Goal: Complete application form

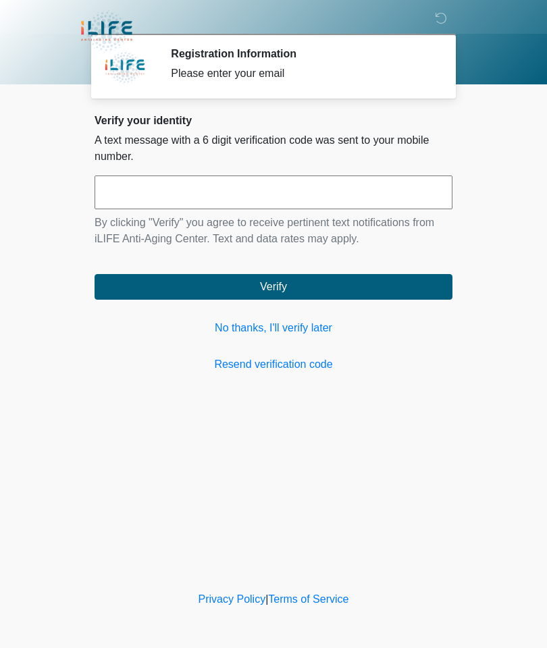
click at [259, 325] on link "No thanks, I'll verify later" at bounding box center [273, 328] width 358 height 16
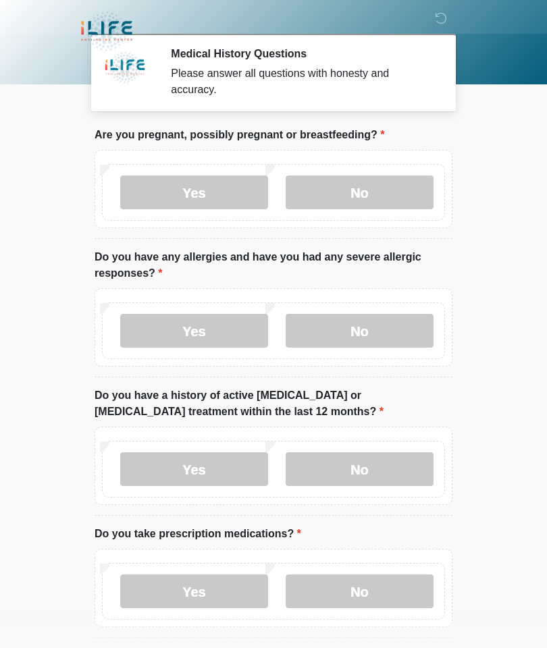
click at [363, 177] on label "No" at bounding box center [360, 192] width 148 height 34
click at [356, 334] on label "No" at bounding box center [360, 331] width 148 height 34
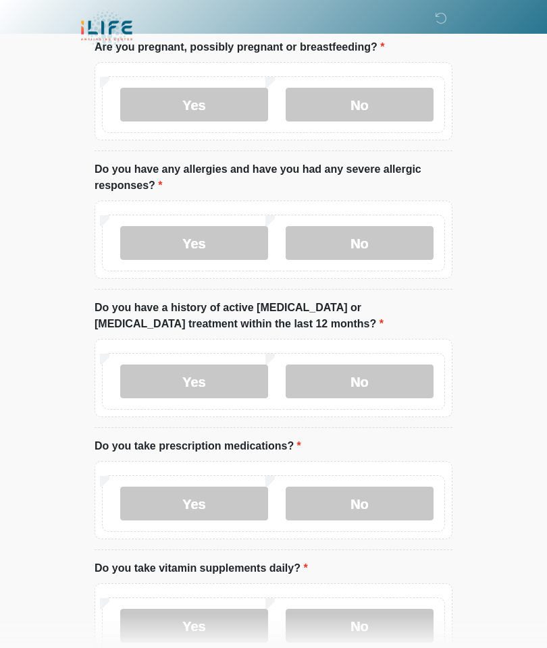
click at [367, 379] on label "No" at bounding box center [360, 382] width 148 height 34
click at [370, 506] on label "No" at bounding box center [360, 504] width 148 height 34
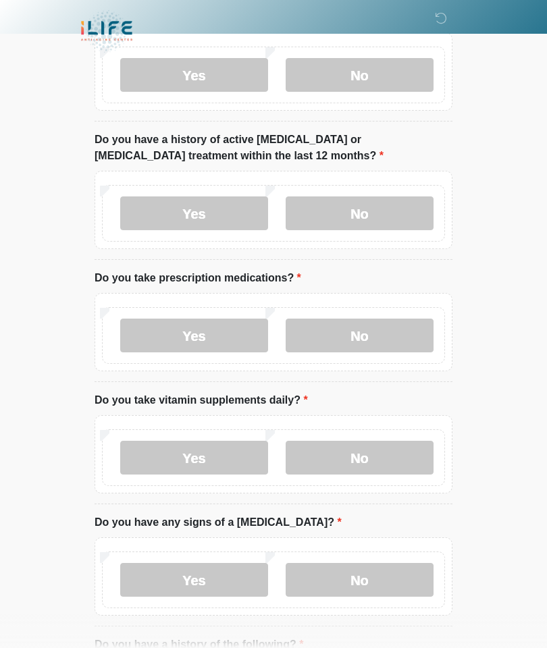
click at [371, 459] on label "No" at bounding box center [360, 458] width 148 height 34
click at [365, 574] on label "No" at bounding box center [360, 580] width 148 height 34
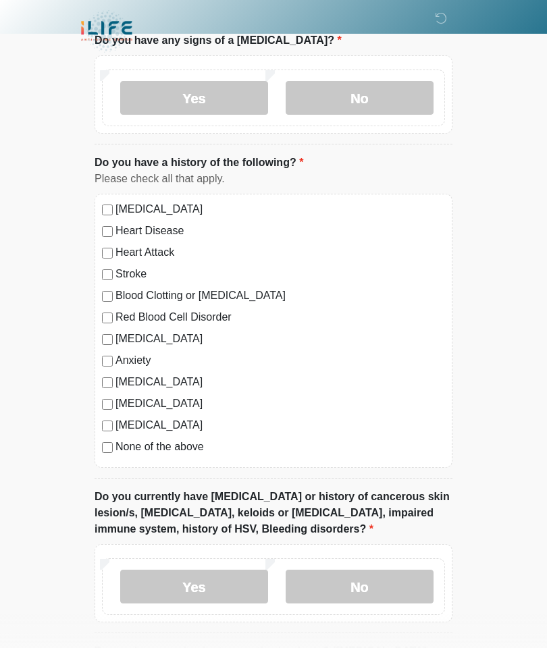
click at [361, 576] on label "No" at bounding box center [360, 587] width 148 height 34
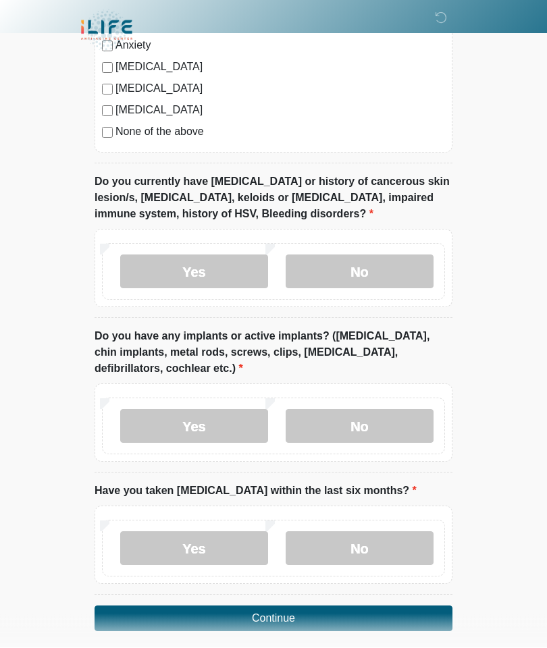
scroll to position [1052, 0]
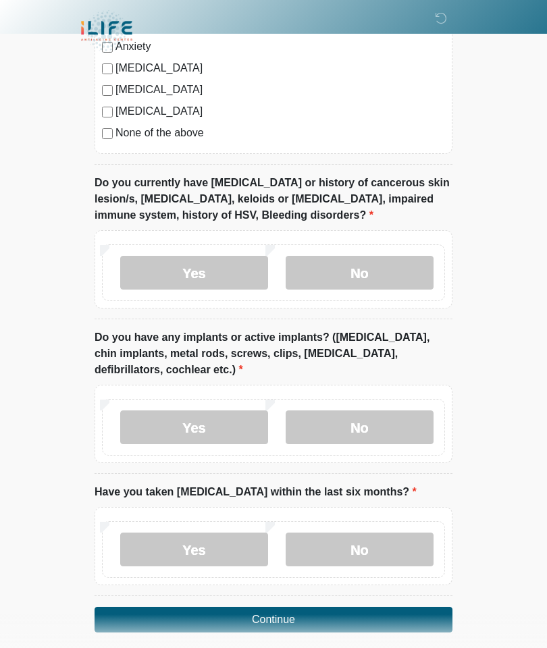
click at [365, 403] on div "Yes No" at bounding box center [273, 427] width 343 height 57
click at [364, 552] on label "No" at bounding box center [360, 550] width 148 height 34
click at [178, 134] on label "None of the above" at bounding box center [279, 133] width 329 height 16
click at [283, 622] on button "Continue" at bounding box center [273, 620] width 358 height 26
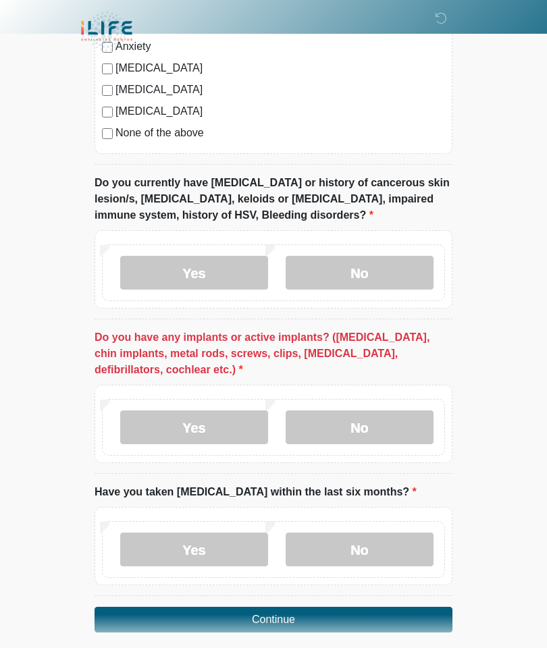
click at [367, 410] on label "No" at bounding box center [360, 427] width 148 height 34
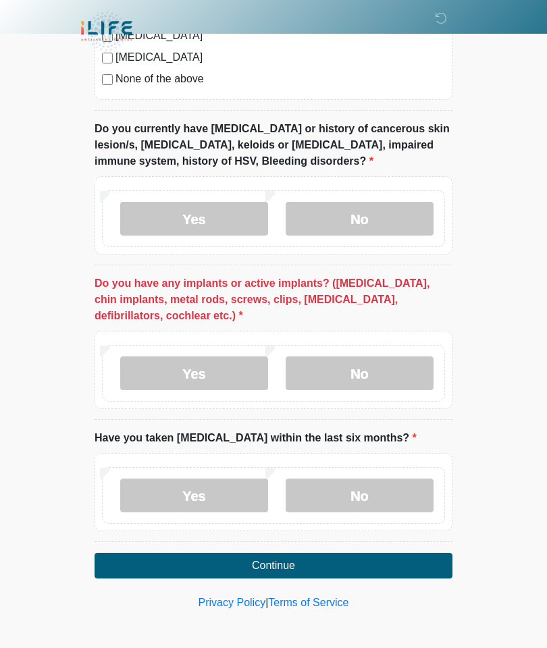
click at [267, 558] on button "Continue" at bounding box center [273, 566] width 358 height 26
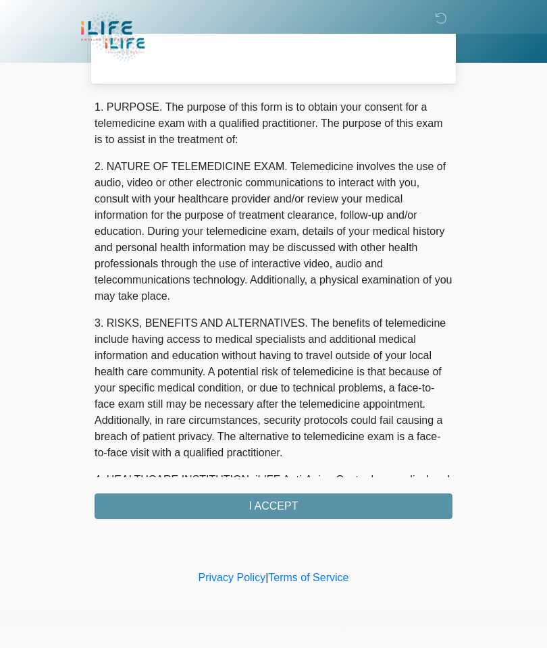
scroll to position [0, 0]
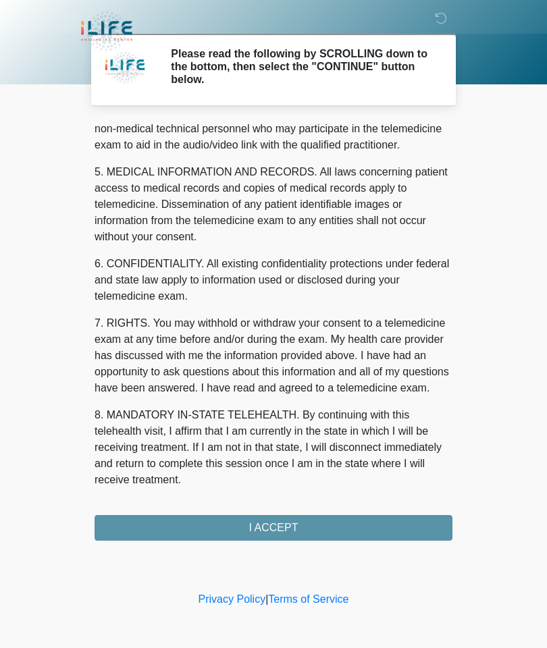
click at [284, 522] on div "1. PURPOSE. The purpose of this form is to obtain your consent for a telemedici…" at bounding box center [273, 331] width 358 height 420
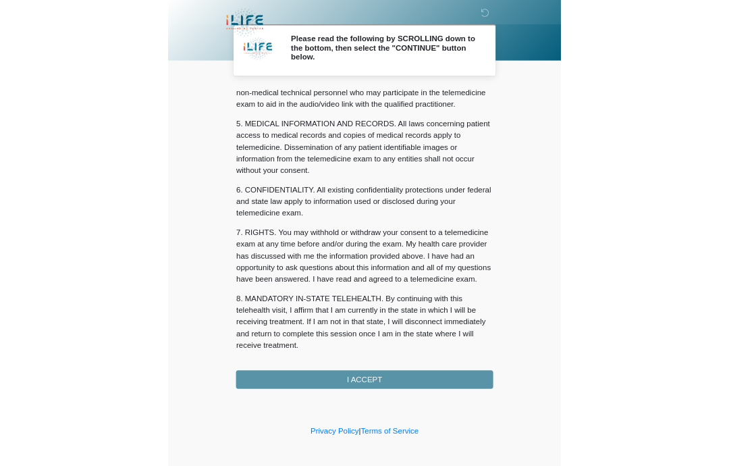
scroll to position [405, 0]
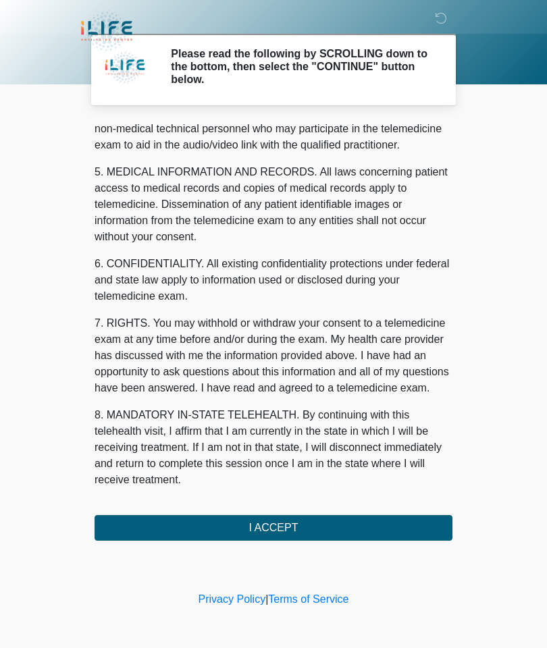
click at [288, 529] on button "I ACCEPT" at bounding box center [273, 528] width 358 height 26
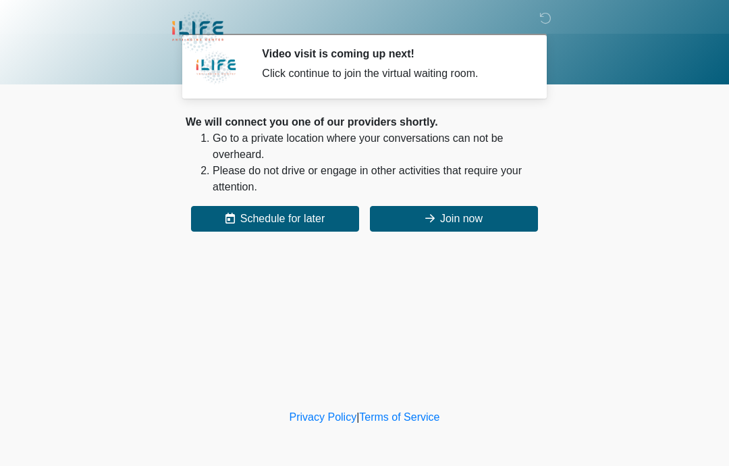
click at [472, 200] on div "We will connect you one of our providers shortly. Go to a private location wher…" at bounding box center [365, 172] width 358 height 117
click at [483, 213] on button "Join now" at bounding box center [454, 219] width 168 height 26
